Goal: Information Seeking & Learning: Learn about a topic

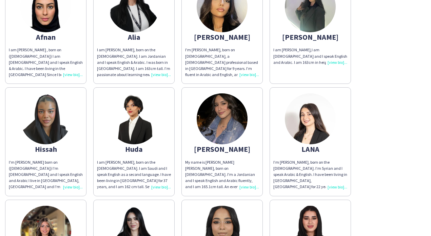
scroll to position [236, 0]
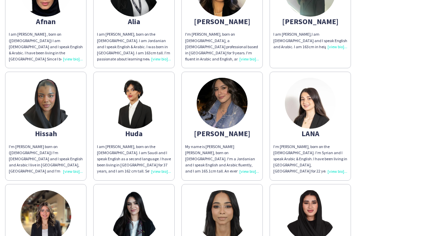
click at [335, 165] on div "I’m [PERSON_NAME], born on the [DEMOGRAPHIC_DATA]. I’m Syrian and I speak Arabi…" at bounding box center [310, 158] width 74 height 31
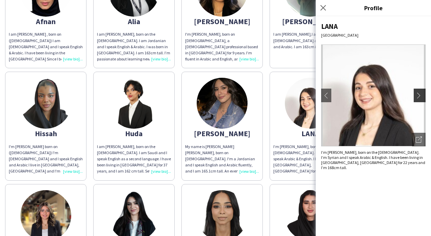
click at [421, 95] on app-icon "chevron-right" at bounding box center [420, 95] width 9 height 6
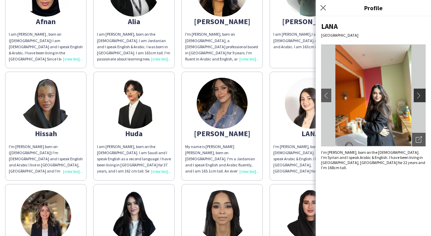
click at [420, 95] on app-icon "chevron-right" at bounding box center [420, 95] width 9 height 6
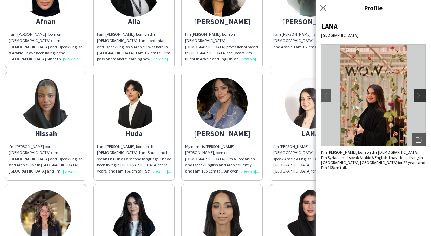
click at [420, 95] on app-icon "chevron-right" at bounding box center [420, 95] width 9 height 6
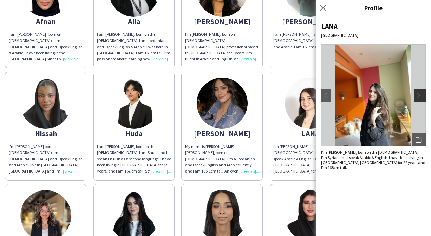
click at [420, 95] on app-icon "chevron-right" at bounding box center [420, 95] width 9 height 6
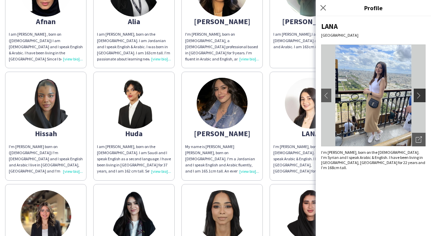
click at [420, 95] on app-icon "chevron-right" at bounding box center [420, 95] width 9 height 6
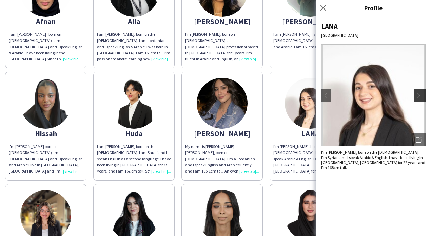
click at [420, 95] on app-icon "chevron-right" at bounding box center [420, 95] width 9 height 6
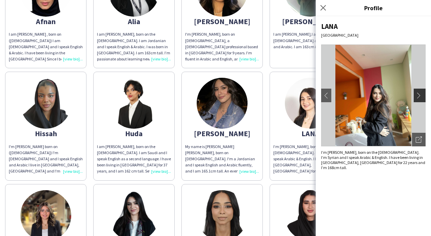
click at [420, 95] on app-icon "chevron-right" at bounding box center [420, 95] width 9 height 6
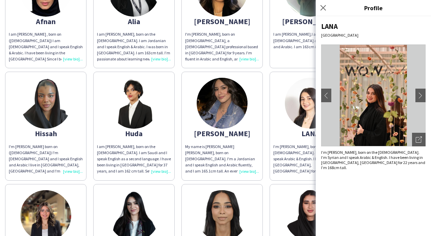
click at [140, 188] on app-share-pages-crew-card "Nourhan I am [PERSON_NAME] born on the [DEMOGRAPHIC_DATA]. I'm [DEMOGRAPHIC_DAT…" at bounding box center [133, 238] width 81 height 108
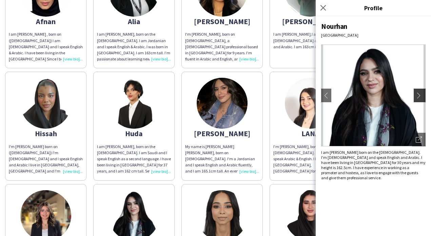
click at [420, 95] on app-icon "chevron-right" at bounding box center [420, 95] width 9 height 6
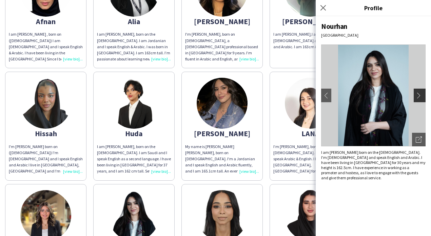
click at [420, 95] on app-icon "chevron-right" at bounding box center [420, 95] width 9 height 6
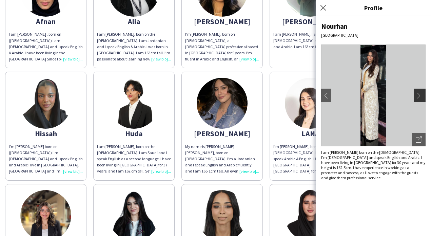
click at [420, 95] on app-icon "chevron-right" at bounding box center [420, 95] width 9 height 6
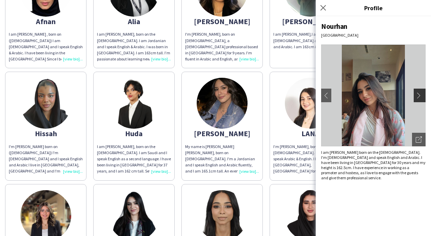
click at [420, 95] on app-icon "chevron-right" at bounding box center [420, 95] width 9 height 6
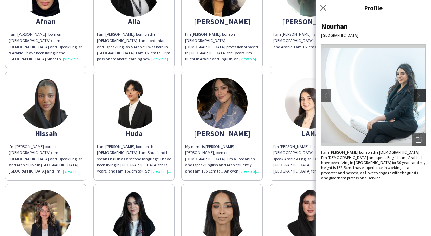
click at [420, 95] on app-icon "chevron-right" at bounding box center [420, 95] width 9 height 6
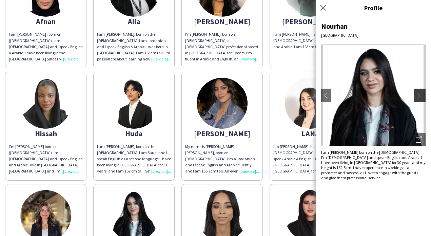
click at [420, 95] on app-icon "chevron-right" at bounding box center [420, 95] width 9 height 6
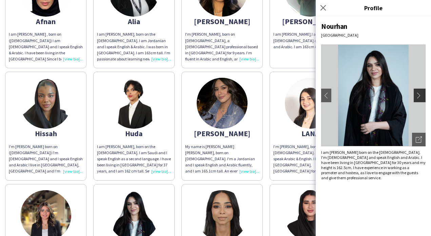
click at [420, 95] on app-icon "chevron-right" at bounding box center [420, 95] width 9 height 6
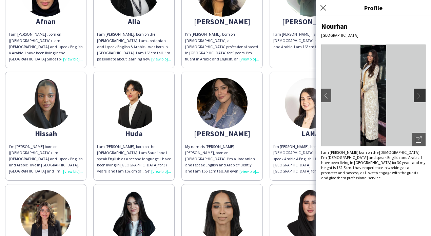
click at [420, 95] on app-icon "chevron-right" at bounding box center [420, 95] width 9 height 6
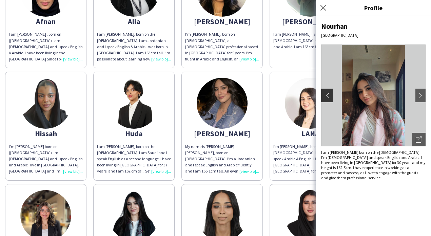
click at [328, 94] on app-icon "chevron-left" at bounding box center [325, 95] width 9 height 6
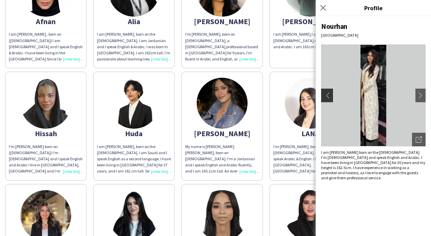
click at [328, 94] on app-icon "chevron-left" at bounding box center [325, 95] width 9 height 6
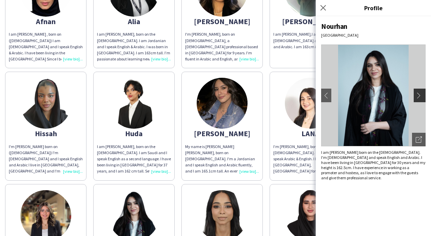
click at [422, 99] on button "chevron-right" at bounding box center [421, 95] width 14 height 14
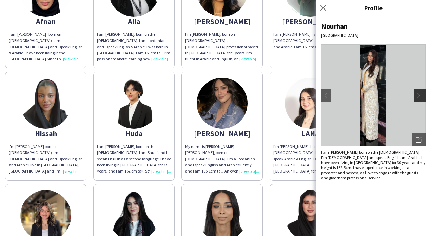
click at [422, 99] on button "chevron-right" at bounding box center [421, 95] width 14 height 14
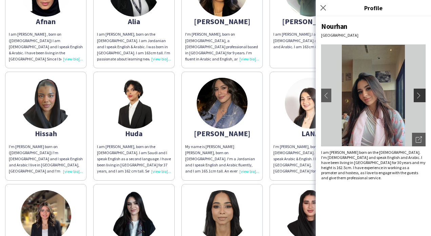
click at [422, 99] on button "chevron-right" at bounding box center [421, 95] width 14 height 14
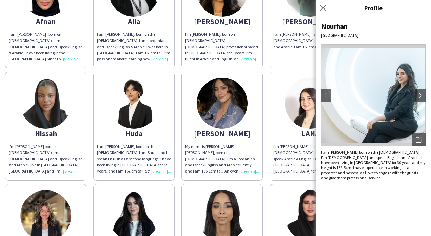
click at [427, 142] on div "Nourhan [GEOGRAPHIC_DATA] chevron-left chevron-right Open photos pop-in I am [P…" at bounding box center [373, 125] width 115 height 219
click at [420, 142] on icon "Open photos pop-in" at bounding box center [419, 139] width 6 height 6
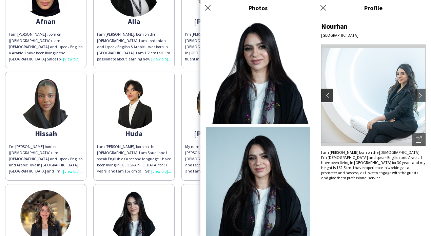
click at [328, 96] on app-icon "chevron-left" at bounding box center [325, 95] width 9 height 6
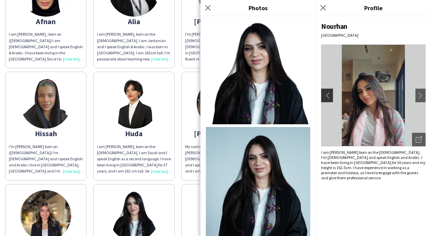
click at [328, 96] on app-icon "chevron-left" at bounding box center [325, 95] width 9 height 6
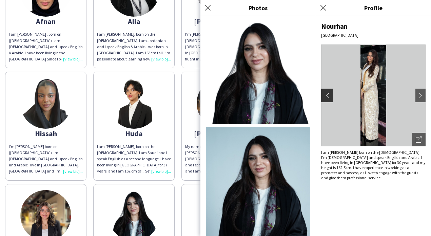
click at [328, 96] on app-icon "chevron-left" at bounding box center [325, 95] width 9 height 6
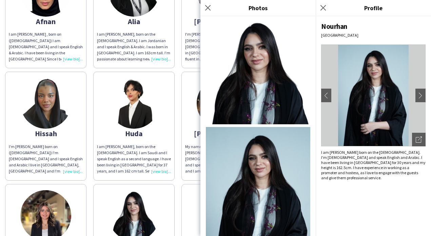
click at [367, 99] on img at bounding box center [373, 95] width 104 height 102
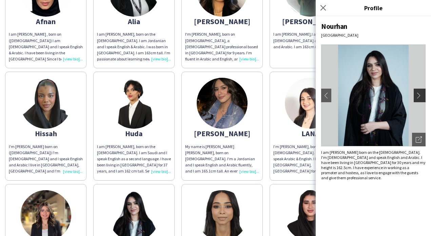
click at [423, 98] on app-icon "chevron-right" at bounding box center [420, 95] width 9 height 6
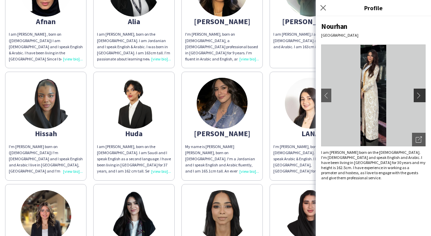
click at [423, 98] on app-icon "chevron-right" at bounding box center [420, 95] width 9 height 6
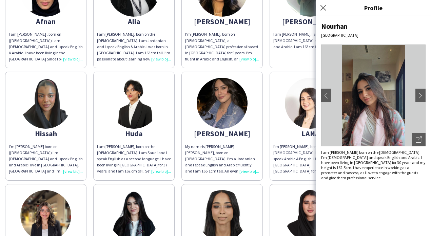
click at [292, 112] on img at bounding box center [310, 103] width 51 height 51
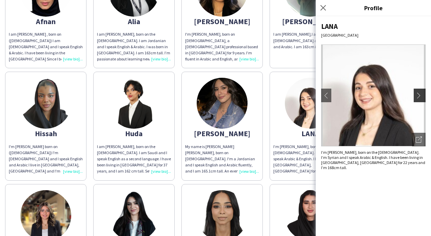
click at [418, 95] on app-icon "chevron-right" at bounding box center [420, 95] width 9 height 6
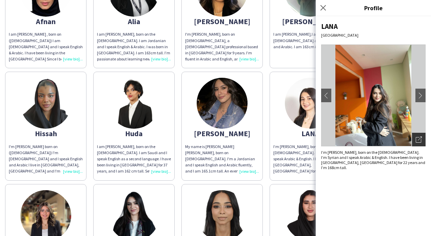
click at [417, 141] on icon "Open photos pop-in" at bounding box center [419, 139] width 6 height 6
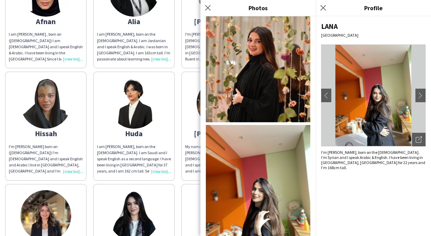
scroll to position [303, 0]
click at [211, 9] on app-icon "Close pop-in" at bounding box center [208, 8] width 10 height 10
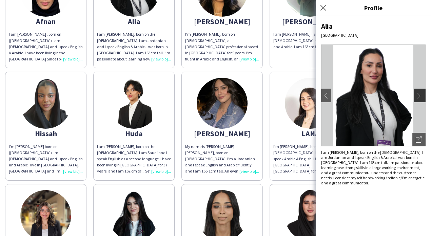
click at [420, 91] on button "chevron-right" at bounding box center [421, 95] width 14 height 14
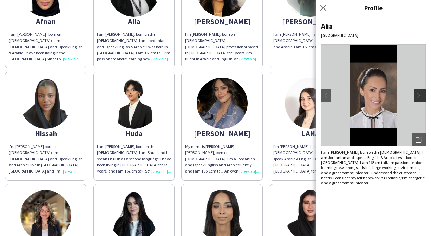
click at [420, 97] on app-icon "chevron-right" at bounding box center [420, 95] width 9 height 6
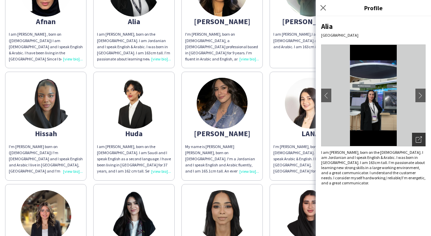
click at [415, 135] on div "Open photos pop-in" at bounding box center [419, 140] width 14 height 14
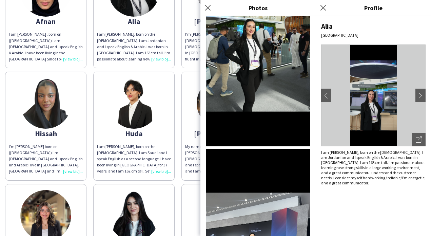
scroll to position [688, 0]
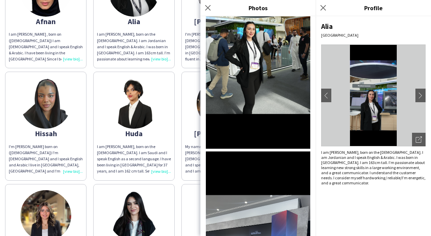
click at [260, 69] on img at bounding box center [258, 35] width 104 height 226
click at [321, 11] on icon "Close pop-in" at bounding box center [323, 7] width 6 height 6
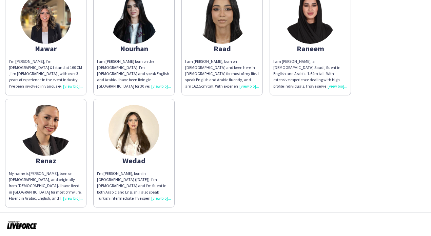
scroll to position [432, 0]
click at [313, 48] on div "Raneem" at bounding box center [310, 49] width 74 height 6
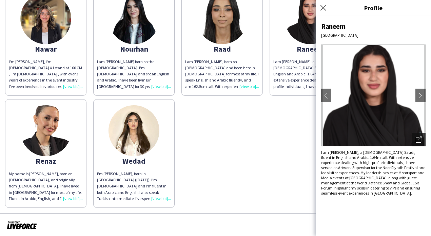
click at [418, 142] on icon "Open photos pop-in" at bounding box center [419, 139] width 6 height 6
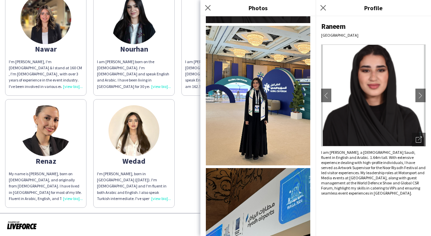
scroll to position [101, 0]
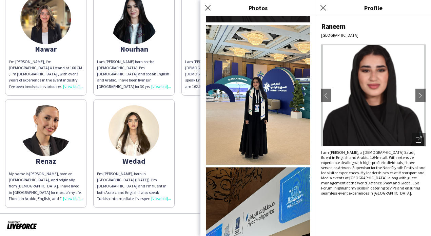
click at [273, 125] on img at bounding box center [258, 94] width 104 height 139
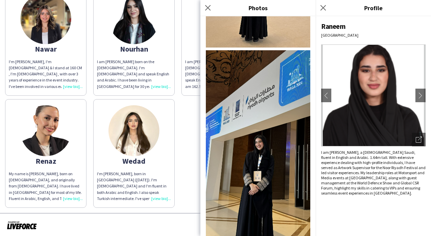
scroll to position [0, 0]
click at [272, 154] on img at bounding box center [258, 143] width 104 height 186
click at [324, 9] on icon "Close pop-in" at bounding box center [323, 7] width 6 height 6
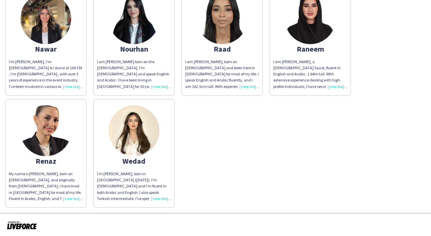
click at [225, 46] on div "Raad" at bounding box center [222, 49] width 74 height 6
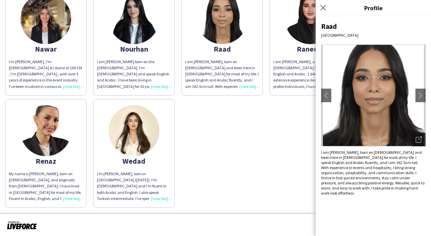
click at [419, 141] on icon "Open photos pop-in" at bounding box center [419, 139] width 6 height 6
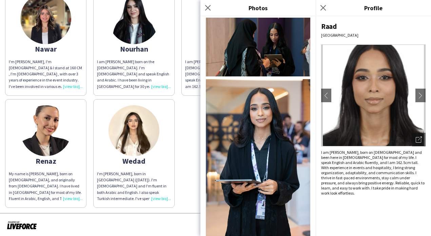
scroll to position [251, 0]
click at [210, 8] on icon "Close pop-in" at bounding box center [207, 7] width 6 height 6
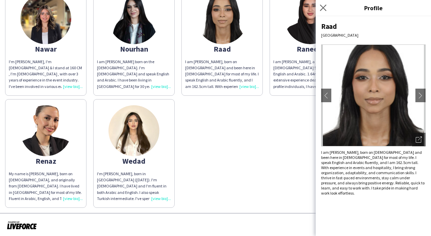
click at [320, 11] on app-icon "Close pop-in" at bounding box center [323, 8] width 10 height 10
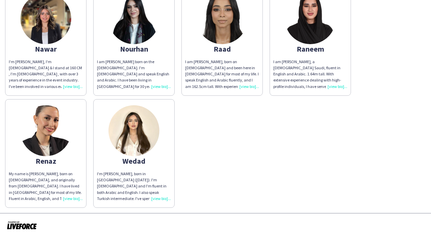
scroll to position [0, 0]
click at [137, 154] on img at bounding box center [133, 130] width 51 height 51
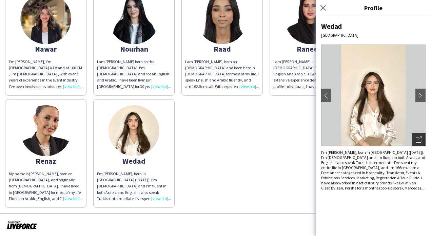
click at [420, 143] on div "Open photos pop-in" at bounding box center [419, 140] width 14 height 14
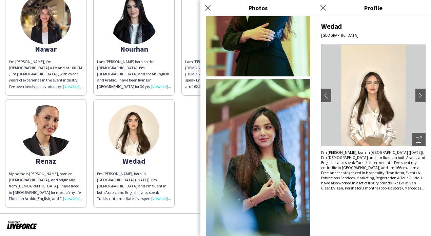
scroll to position [605, 0]
click at [325, 8] on icon "Close pop-in" at bounding box center [323, 7] width 6 height 6
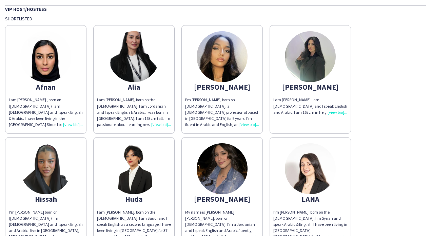
scroll to position [137, 0]
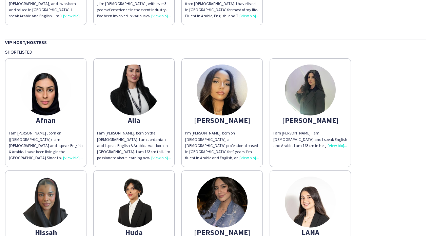
click at [146, 197] on img at bounding box center [133, 201] width 51 height 51
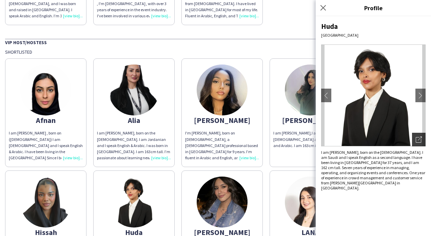
click at [418, 137] on icon "Open photos pop-in" at bounding box center [419, 139] width 6 height 6
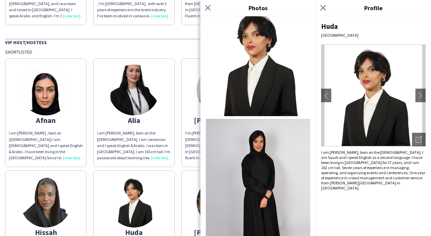
scroll to position [6, 0]
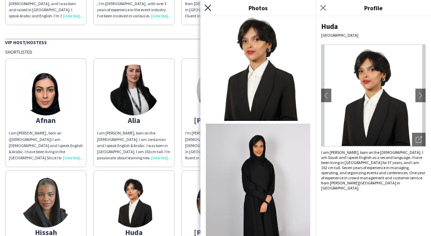
click at [209, 8] on icon "Close pop-in" at bounding box center [207, 7] width 6 height 6
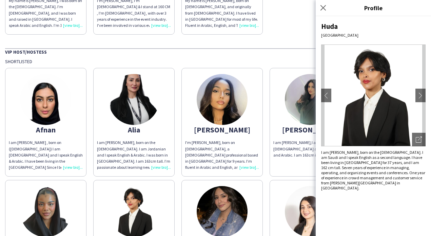
scroll to position [157, 0]
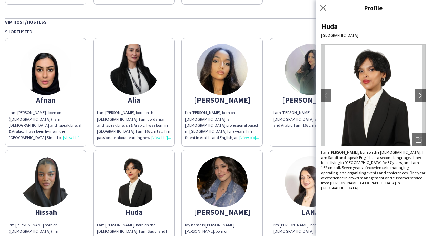
click at [59, 113] on div "I am [PERSON_NAME] , born on ([DEMOGRAPHIC_DATA]) I am [DEMOGRAPHIC_DATA] and I…" at bounding box center [46, 124] width 74 height 31
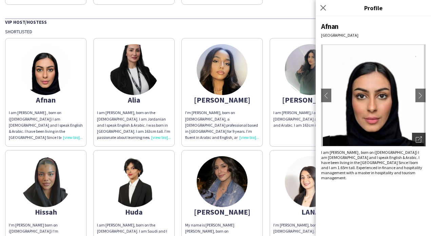
click at [423, 139] on div "Open photos pop-in" at bounding box center [419, 140] width 14 height 14
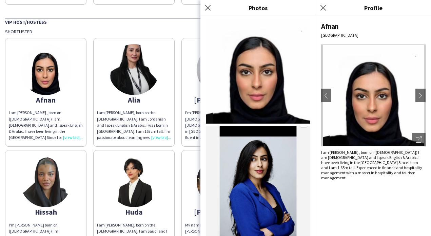
scroll to position [0, 0]
click at [207, 8] on icon "Close pop-in" at bounding box center [207, 7] width 6 height 6
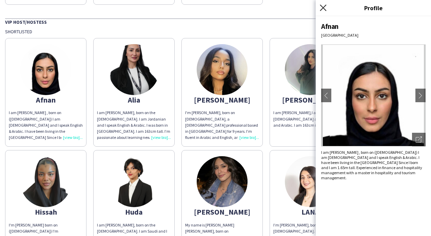
click at [321, 6] on icon at bounding box center [323, 7] width 6 height 6
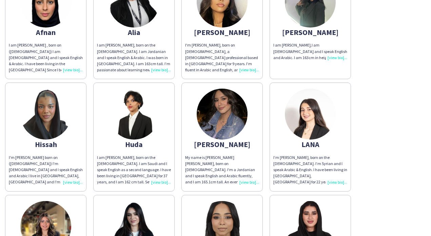
scroll to position [223, 0]
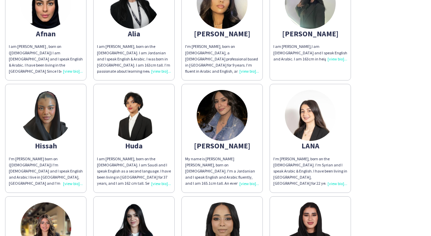
click at [154, 126] on img at bounding box center [133, 115] width 51 height 51
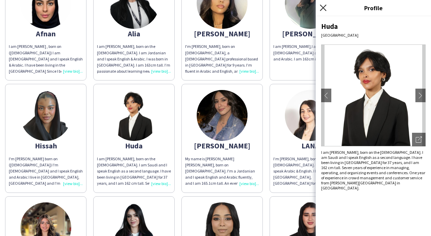
click at [324, 6] on icon "Close pop-in" at bounding box center [323, 7] width 6 height 6
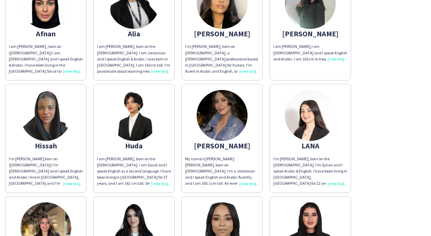
click at [238, 105] on img at bounding box center [222, 115] width 51 height 51
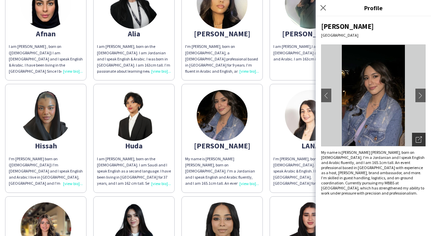
click at [420, 136] on div "Open photos pop-in" at bounding box center [419, 140] width 14 height 14
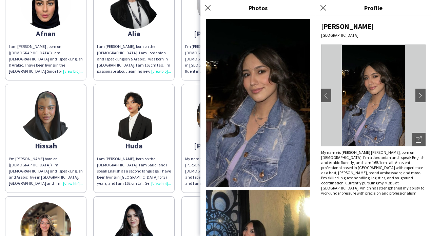
scroll to position [0, 0]
click at [209, 6] on icon at bounding box center [207, 7] width 6 height 6
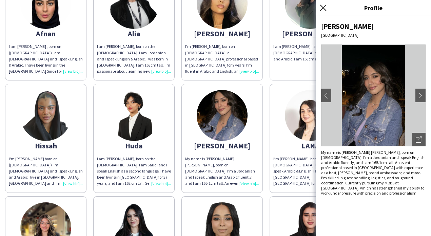
click at [322, 7] on icon at bounding box center [323, 7] width 6 height 6
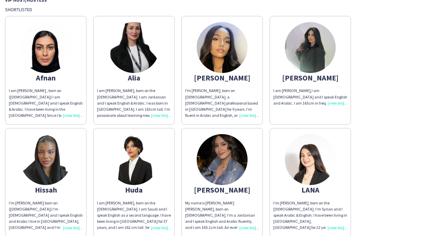
scroll to position [179, 0]
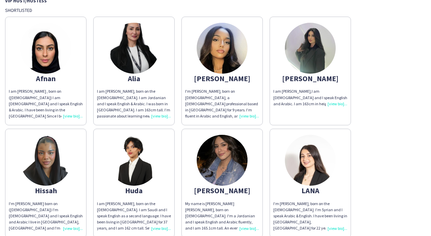
click at [45, 53] on img at bounding box center [45, 48] width 51 height 51
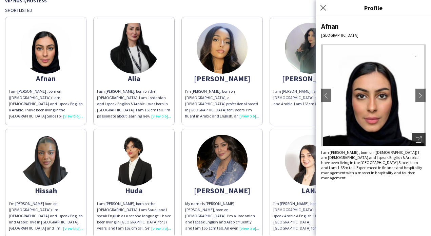
click at [417, 138] on icon "Open photos pop-in" at bounding box center [419, 139] width 6 height 6
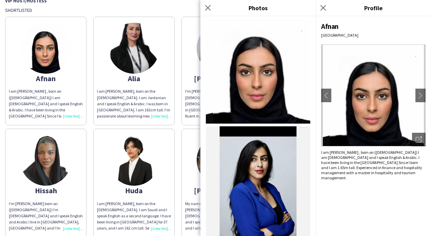
scroll to position [0, 0]
click at [204, 7] on div "Close pop-in" at bounding box center [208, 8] width 17 height 16
click at [206, 7] on icon "Close pop-in" at bounding box center [207, 7] width 6 height 6
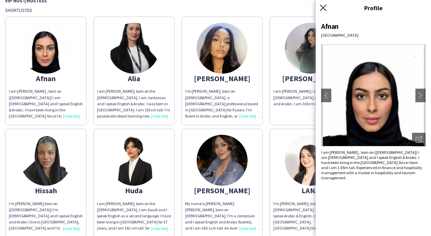
click at [322, 9] on icon "Close pop-in" at bounding box center [323, 7] width 6 height 6
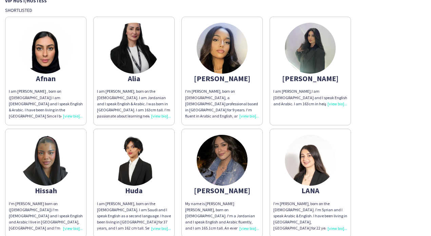
click at [50, 165] on img at bounding box center [45, 160] width 51 height 51
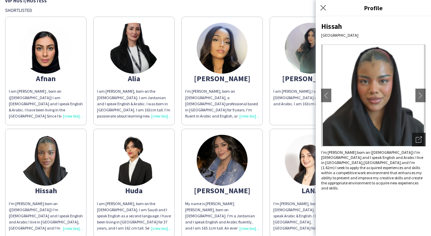
click at [422, 143] on div "Open photos pop-in" at bounding box center [419, 140] width 14 height 14
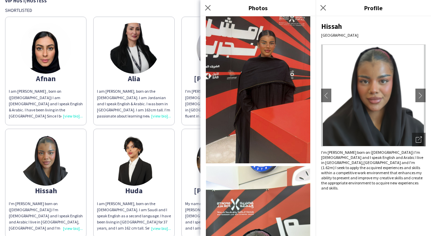
scroll to position [148, 0]
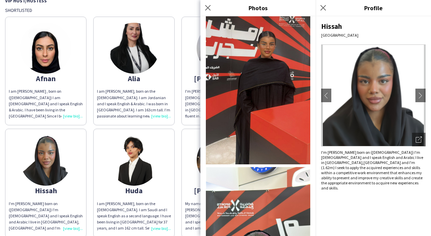
click at [244, 84] on img at bounding box center [258, 71] width 104 height 186
click at [207, 11] on icon "Close pop-in" at bounding box center [207, 7] width 6 height 6
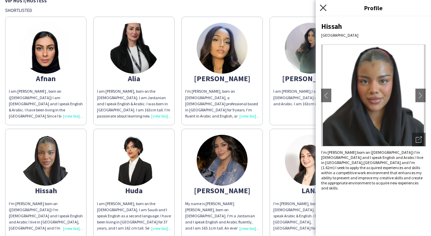
click at [326, 11] on icon at bounding box center [323, 7] width 6 height 6
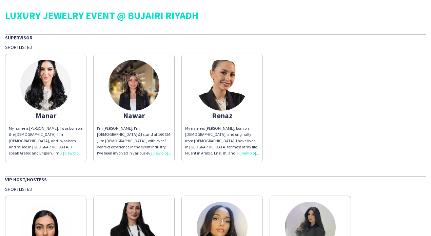
scroll to position [0, 0]
click at [52, 98] on img at bounding box center [45, 85] width 51 height 51
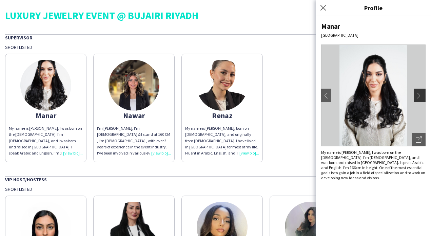
click at [424, 92] on app-icon "chevron-right" at bounding box center [420, 95] width 9 height 6
click at [422, 96] on app-icon "chevron-right" at bounding box center [420, 95] width 9 height 6
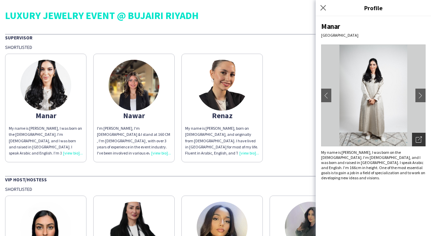
click at [420, 137] on icon "Open photos pop-in" at bounding box center [419, 139] width 6 height 6
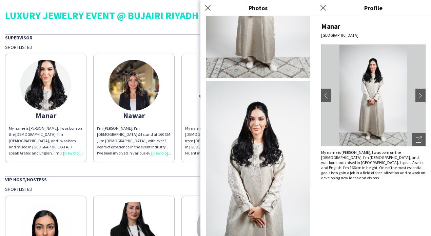
scroll to position [412, 0]
click at [206, 7] on icon "Close pop-in" at bounding box center [207, 7] width 6 height 6
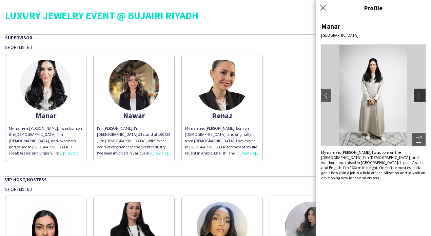
click at [419, 92] on app-icon "chevron-right" at bounding box center [420, 95] width 9 height 6
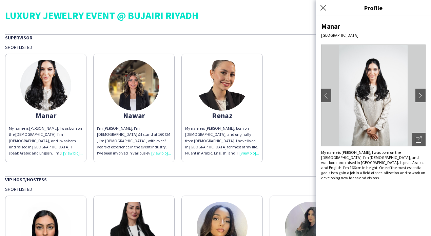
scroll to position [0, 0]
click at [124, 100] on img at bounding box center [133, 85] width 51 height 51
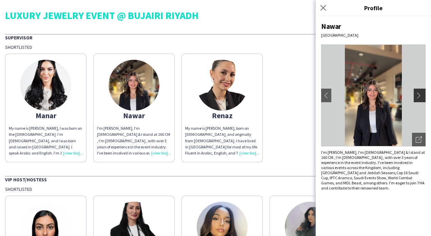
click at [419, 97] on app-icon "chevron-right" at bounding box center [420, 95] width 9 height 6
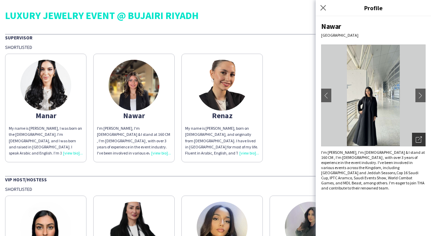
click at [421, 140] on icon at bounding box center [418, 139] width 5 height 5
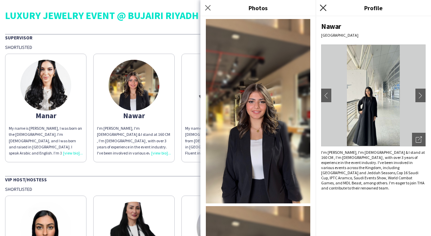
click at [322, 8] on icon at bounding box center [323, 7] width 6 height 6
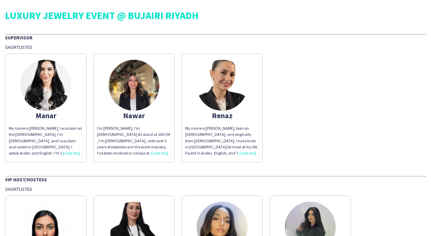
click at [135, 86] on img at bounding box center [133, 85] width 51 height 51
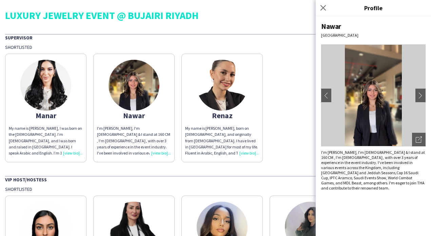
click at [371, 97] on img at bounding box center [373, 95] width 104 height 102
click at [417, 141] on icon "Open photos pop-in" at bounding box center [419, 139] width 6 height 6
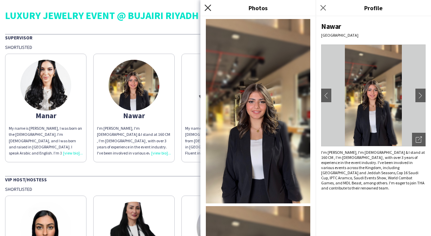
click at [208, 6] on icon "Close pop-in" at bounding box center [207, 7] width 6 height 6
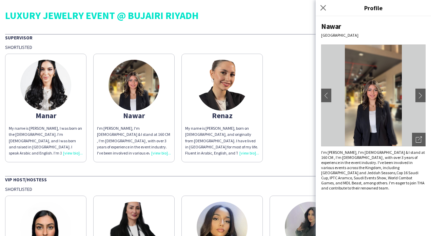
click at [223, 100] on img at bounding box center [222, 85] width 51 height 51
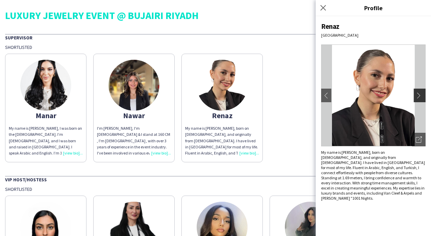
click at [417, 94] on app-icon "chevron-right" at bounding box center [420, 95] width 9 height 6
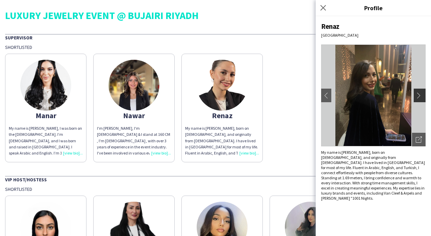
click at [420, 95] on app-icon "chevron-right" at bounding box center [420, 95] width 9 height 6
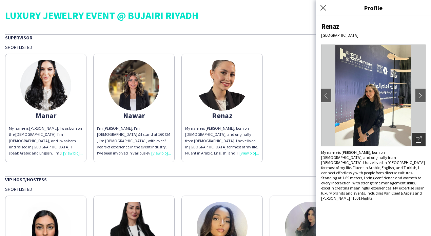
click at [421, 139] on icon "Open photos pop-in" at bounding box center [419, 139] width 6 height 6
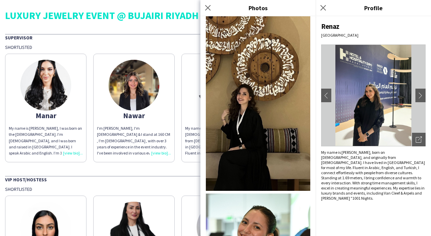
scroll to position [586, 0]
click at [325, 96] on app-icon "chevron-left" at bounding box center [325, 95] width 9 height 6
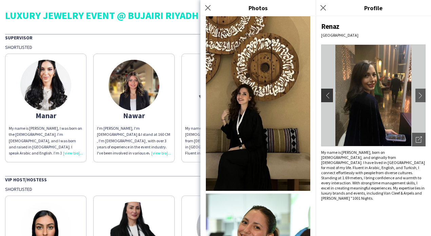
click at [325, 96] on app-icon "chevron-left" at bounding box center [325, 95] width 9 height 6
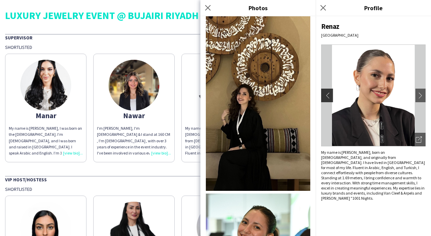
click at [325, 96] on app-icon "chevron-left" at bounding box center [325, 95] width 9 height 6
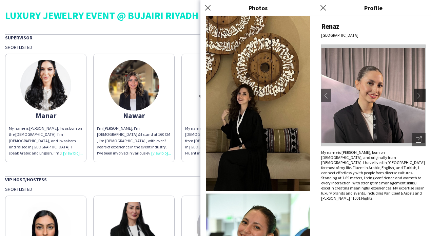
click at [422, 99] on button "chevron-right" at bounding box center [421, 95] width 14 height 14
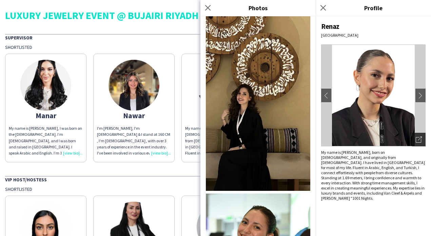
click at [422, 140] on div "Open photos pop-in" at bounding box center [419, 140] width 14 height 14
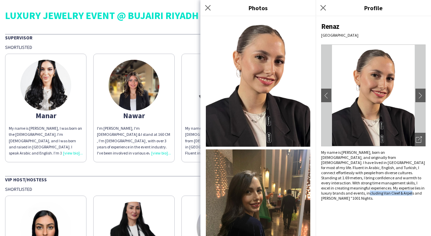
drag, startPoint x: 376, startPoint y: 188, endPoint x: 409, endPoint y: 191, distance: 33.0
click at [409, 191] on div "Renaz [GEOGRAPHIC_DATA] chevron-left chevron-right Open photos pop-in My name i…" at bounding box center [373, 125] width 115 height 219
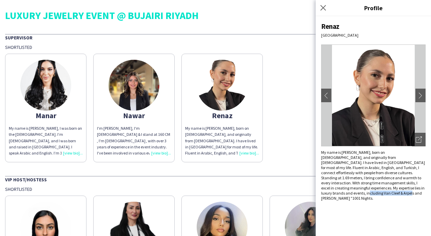
copy div "[PERSON_NAME] "1001 Nights."
click at [71, 152] on div "My name is [PERSON_NAME], I was born on the [DEMOGRAPHIC_DATA]. I’m [DEMOGRAPHI…" at bounding box center [46, 140] width 74 height 31
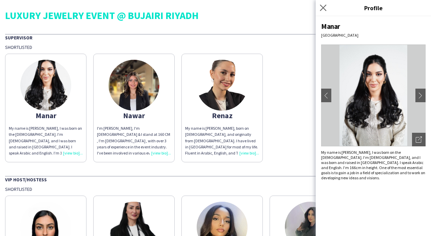
click at [323, 4] on app-icon "Close pop-in" at bounding box center [323, 8] width 10 height 10
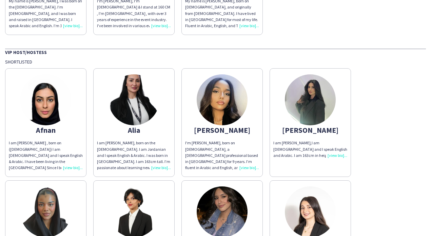
scroll to position [150, 0]
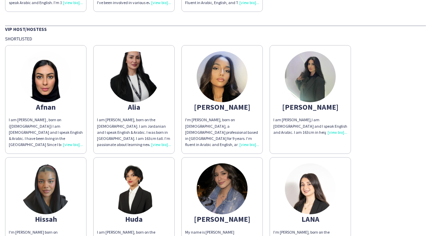
click at [44, 96] on img at bounding box center [45, 76] width 51 height 51
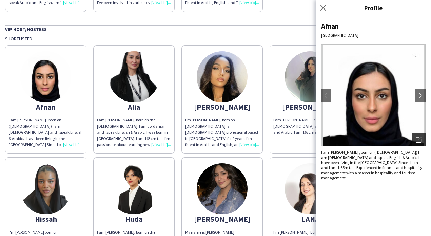
click at [420, 136] on icon "Open photos pop-in" at bounding box center [419, 139] width 6 height 6
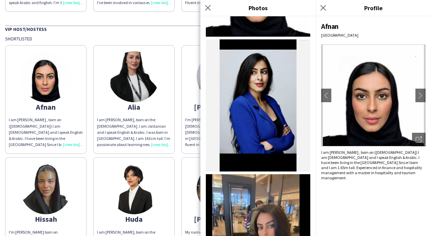
scroll to position [71, 0]
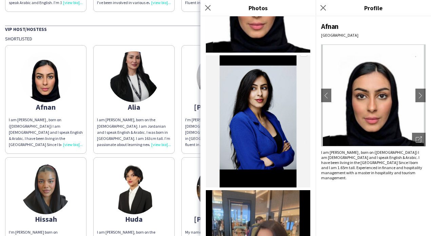
click at [156, 110] on app-share-pages-crew-card "[PERSON_NAME] am [PERSON_NAME], born on the [DEMOGRAPHIC_DATA]. I am Jordanian …" at bounding box center [133, 99] width 81 height 108
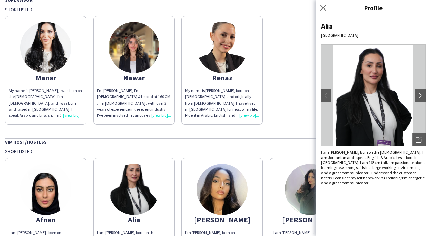
scroll to position [10, 0]
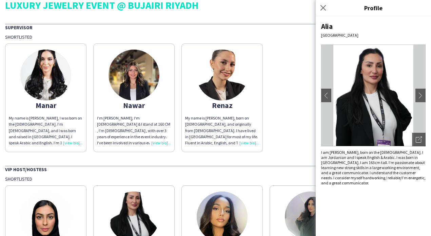
click at [224, 94] on img at bounding box center [222, 74] width 51 height 51
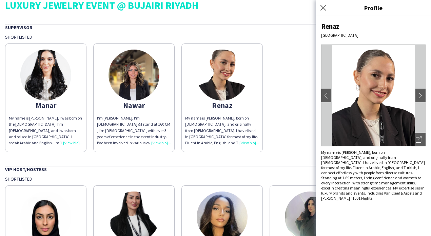
click at [71, 142] on div "My name is [PERSON_NAME], I was born on the [DEMOGRAPHIC_DATA]. I’m [DEMOGRAPHI…" at bounding box center [46, 130] width 74 height 31
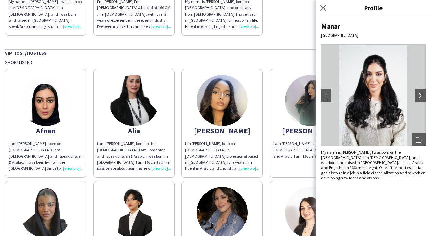
scroll to position [162, 0]
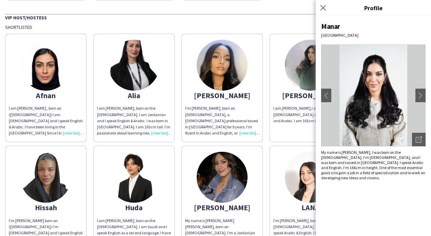
click at [46, 87] on img at bounding box center [45, 65] width 51 height 51
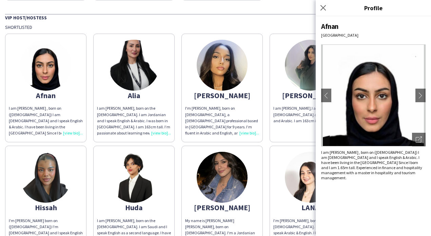
click at [122, 85] on img at bounding box center [133, 65] width 51 height 51
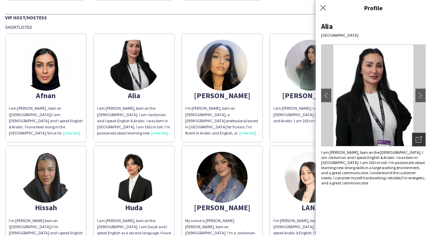
click at [422, 138] on div "Open photos pop-in" at bounding box center [419, 140] width 14 height 14
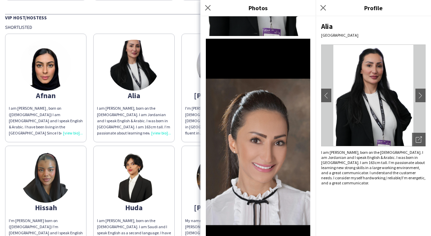
scroll to position [115, 0]
click at [420, 94] on app-icon "chevron-right" at bounding box center [420, 95] width 9 height 6
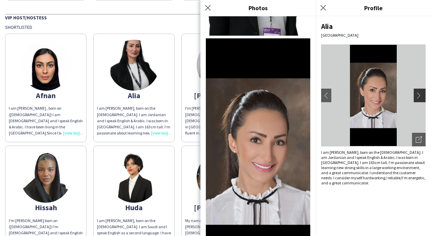
click at [420, 94] on app-icon "chevron-right" at bounding box center [420, 95] width 9 height 6
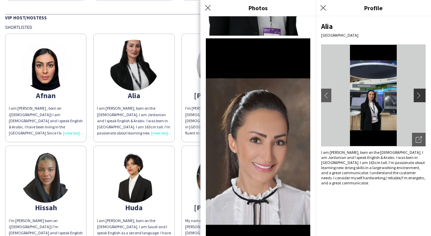
click at [420, 94] on app-icon "chevron-right" at bounding box center [420, 95] width 9 height 6
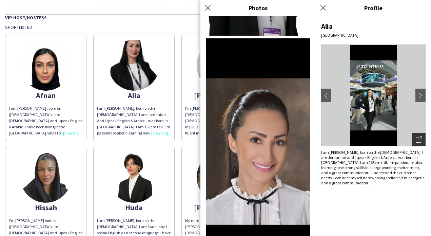
click at [421, 137] on icon "Open photos pop-in" at bounding box center [419, 139] width 6 height 6
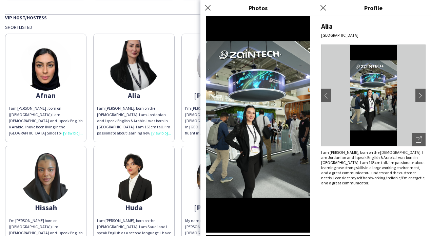
scroll to position [587, 0]
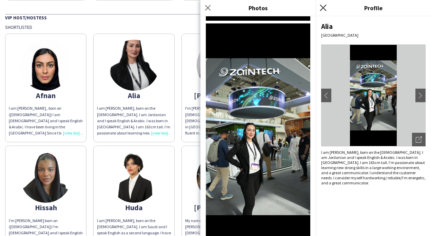
click at [323, 7] on icon at bounding box center [323, 7] width 6 height 6
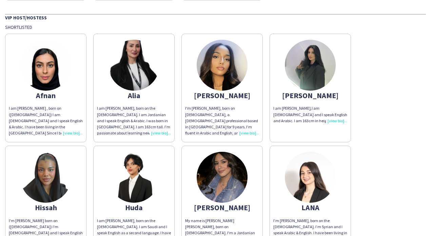
click at [212, 72] on img at bounding box center [222, 65] width 51 height 51
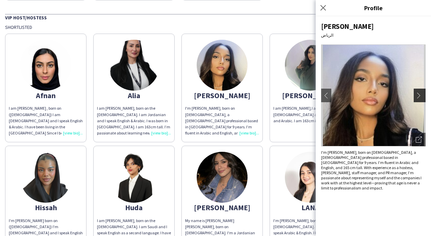
click at [420, 94] on app-icon "chevron-right" at bounding box center [420, 95] width 9 height 6
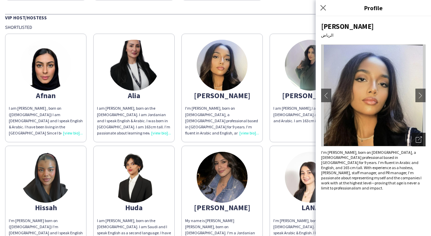
click at [419, 137] on icon at bounding box center [418, 139] width 5 height 5
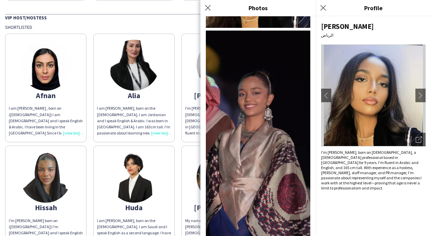
scroll to position [0, 0]
click at [323, 3] on app-icon "Close pop-in" at bounding box center [323, 8] width 10 height 10
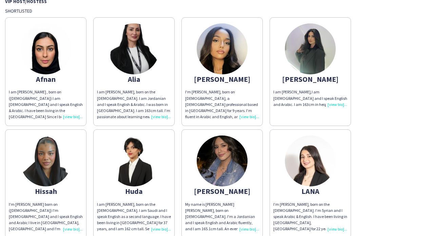
scroll to position [181, 0]
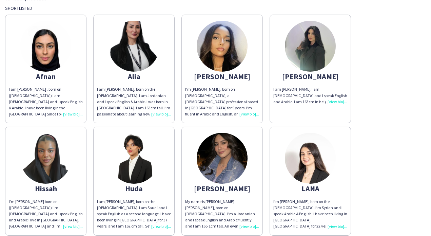
click at [331, 96] on div "I am [PERSON_NAME],I am [DEMOGRAPHIC_DATA] and I speak English and Arabic. I am…" at bounding box center [310, 95] width 74 height 19
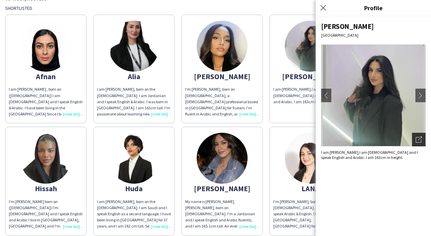
click at [420, 138] on icon at bounding box center [420, 138] width 4 height 4
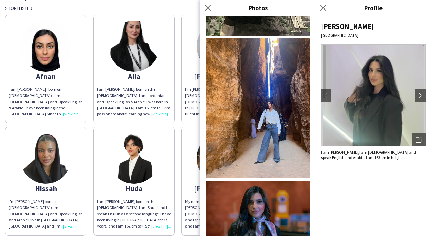
scroll to position [382, 0]
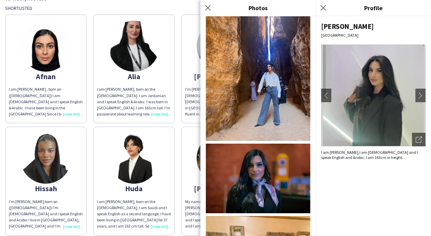
click at [273, 172] on img at bounding box center [258, 177] width 104 height 69
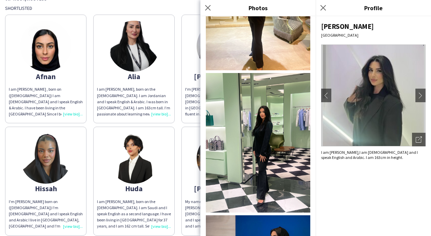
scroll to position [666, 0]
click at [273, 138] on img at bounding box center [258, 142] width 104 height 139
click at [321, 7] on icon "Close pop-in" at bounding box center [323, 7] width 6 height 6
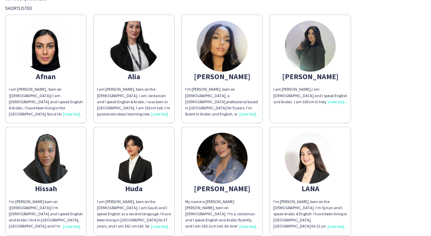
click at [317, 57] on img at bounding box center [310, 46] width 51 height 51
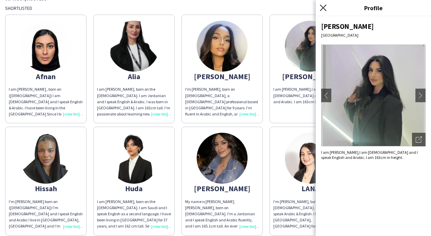
click at [321, 6] on icon "Close pop-in" at bounding box center [323, 7] width 6 height 6
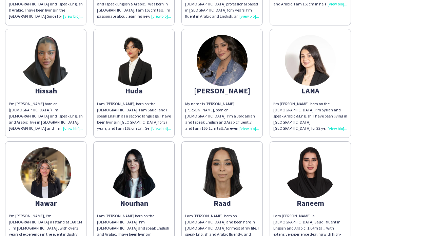
scroll to position [281, 0]
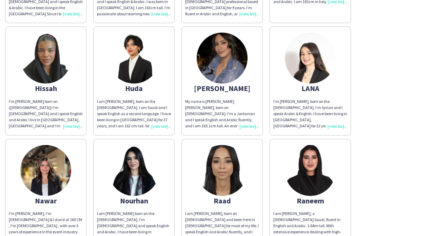
click at [47, 70] on img at bounding box center [45, 58] width 51 height 51
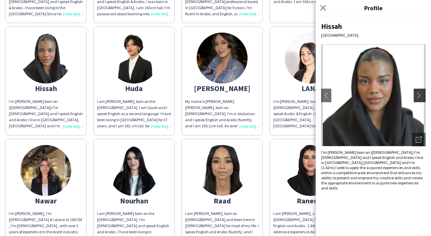
click at [423, 98] on button "chevron-right" at bounding box center [421, 95] width 14 height 14
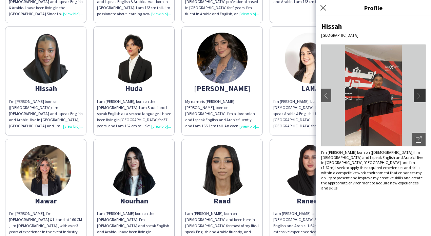
click at [423, 99] on button "chevron-right" at bounding box center [421, 95] width 14 height 14
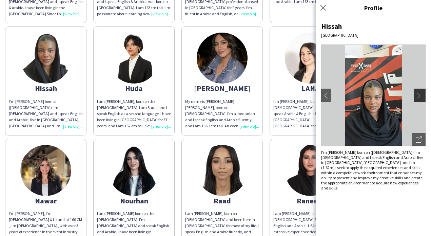
click at [423, 99] on button "chevron-right" at bounding box center [421, 95] width 14 height 14
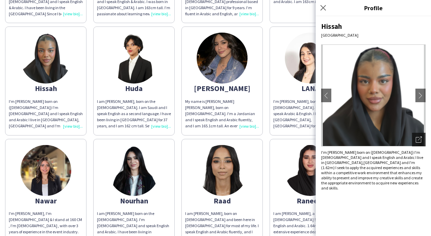
click at [419, 139] on icon "Open photos pop-in" at bounding box center [419, 139] width 6 height 6
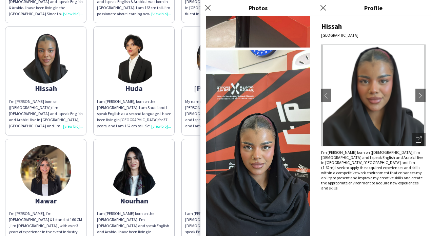
scroll to position [264, 0]
click at [421, 140] on icon "Open photos pop-in" at bounding box center [419, 139] width 6 height 6
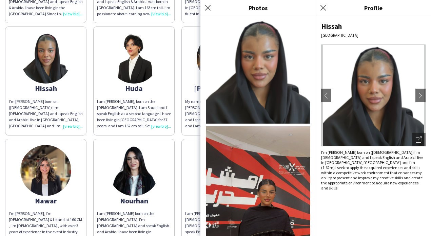
click at [274, 92] on img at bounding box center [258, 71] width 104 height 104
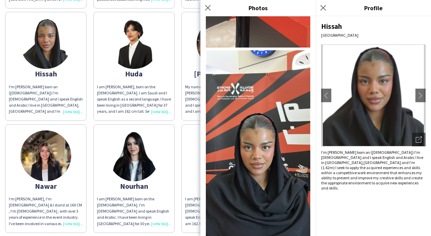
scroll to position [251, 0]
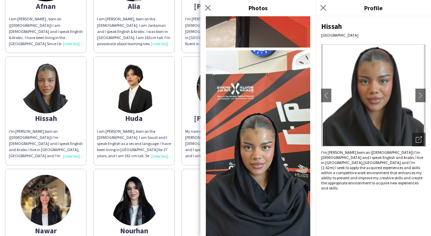
click at [142, 94] on img at bounding box center [133, 87] width 51 height 51
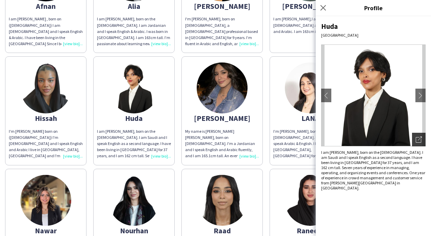
click at [420, 137] on icon "Open photos pop-in" at bounding box center [419, 139] width 6 height 6
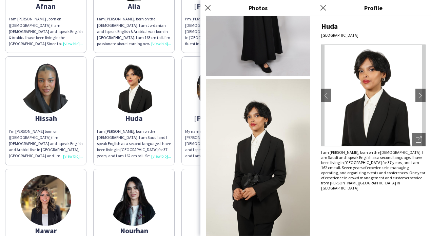
scroll to position [200, 0]
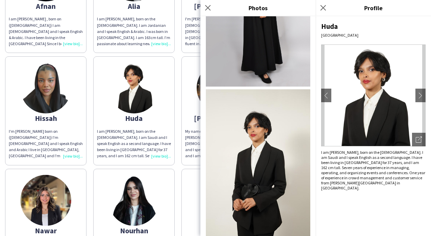
click at [273, 170] on img at bounding box center [258, 167] width 104 height 157
click at [191, 90] on app-share-pages-crew-card "[PERSON_NAME] My name is [PERSON_NAME] [PERSON_NAME], born on [DEMOGRAPHIC_DATA…" at bounding box center [221, 110] width 81 height 108
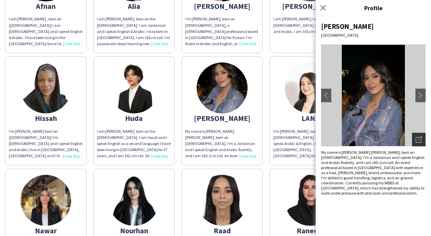
click at [418, 137] on icon at bounding box center [418, 139] width 5 height 5
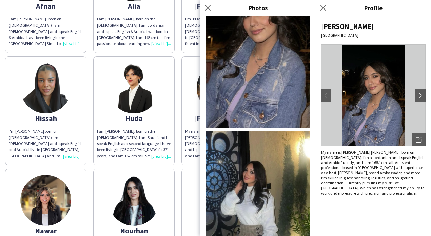
scroll to position [114, 0]
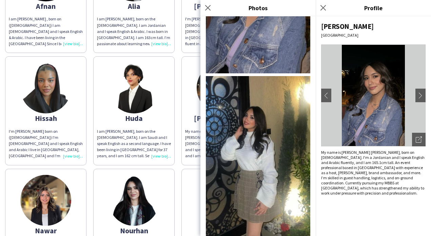
click at [275, 126] on img at bounding box center [258, 168] width 104 height 184
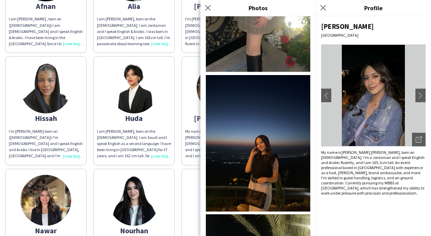
scroll to position [344, 0]
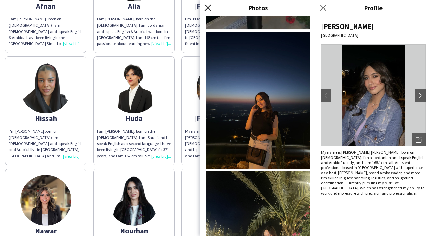
click at [209, 9] on icon at bounding box center [207, 7] width 6 height 6
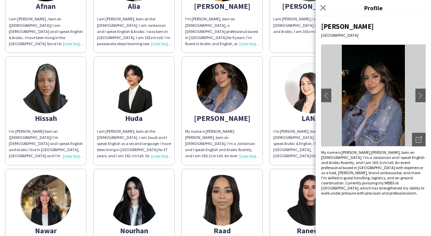
click at [295, 89] on img at bounding box center [310, 87] width 51 height 51
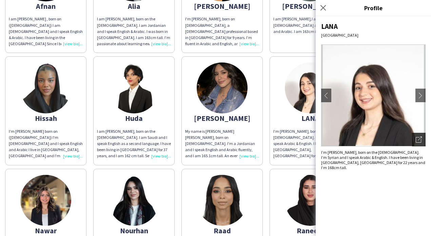
click at [421, 137] on icon at bounding box center [420, 138] width 4 height 4
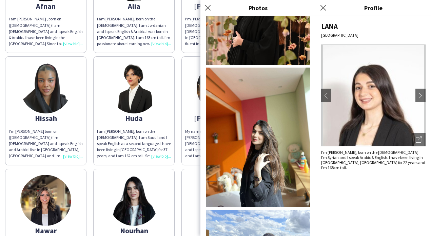
scroll to position [369, 0]
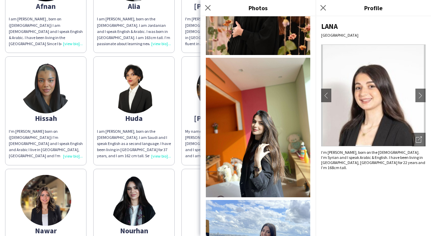
click at [281, 172] on img at bounding box center [258, 127] width 104 height 139
click at [206, 9] on icon "Close pop-in" at bounding box center [207, 7] width 6 height 6
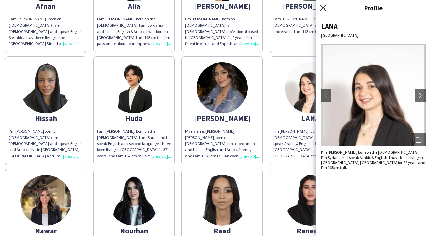
click at [323, 8] on icon at bounding box center [323, 7] width 6 height 6
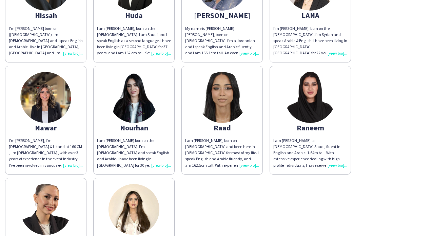
scroll to position [391, 0]
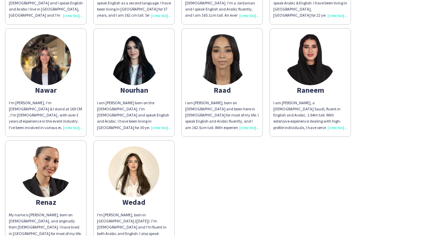
click at [133, 74] on img at bounding box center [133, 59] width 51 height 51
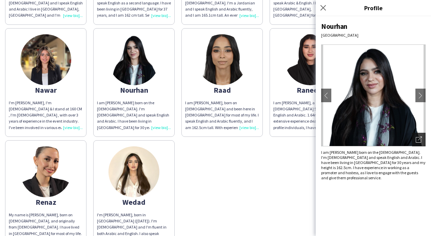
click at [418, 139] on icon "Open photos pop-in" at bounding box center [419, 139] width 6 height 6
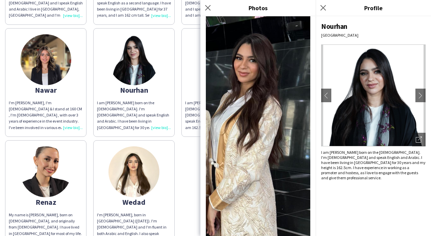
scroll to position [264, 0]
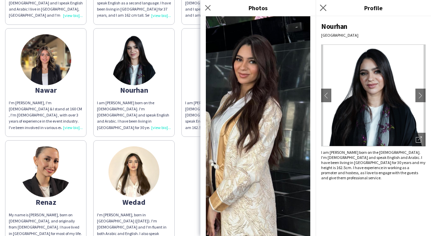
click at [320, 6] on app-icon "Close pop-in" at bounding box center [323, 8] width 10 height 10
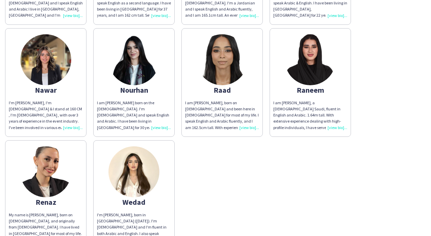
click at [220, 75] on img at bounding box center [222, 59] width 51 height 51
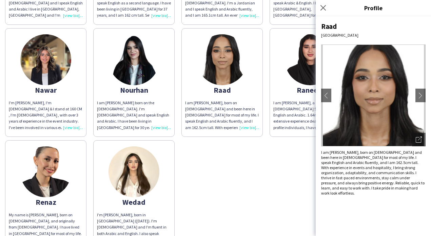
scroll to position [0, 0]
click at [401, 108] on img at bounding box center [373, 95] width 104 height 102
click at [418, 135] on div "Open photos pop-in" at bounding box center [419, 140] width 14 height 14
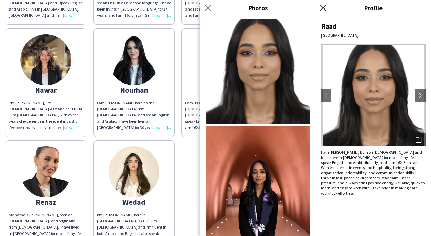
click at [321, 9] on icon "Close pop-in" at bounding box center [323, 7] width 6 height 6
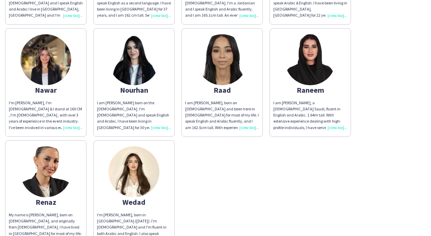
click at [311, 91] on div "Raneem" at bounding box center [310, 90] width 74 height 6
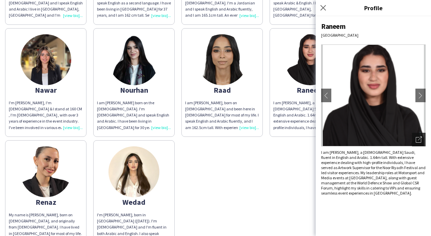
click at [419, 140] on icon "Open photos pop-in" at bounding box center [419, 139] width 6 height 6
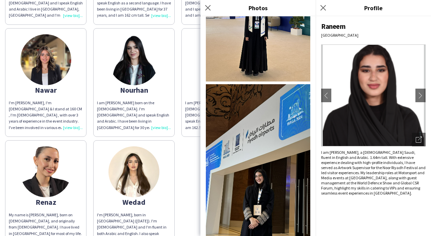
scroll to position [86, 0]
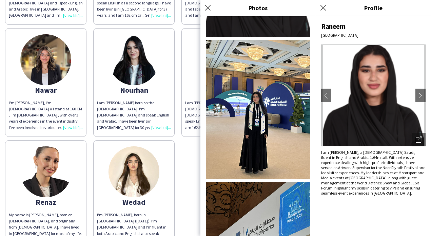
click at [275, 133] on img at bounding box center [258, 109] width 104 height 139
